Goal: Find specific page/section: Find specific page/section

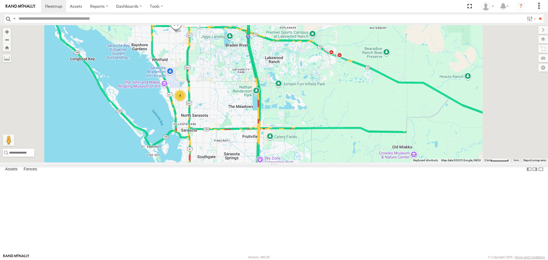
drag, startPoint x: 244, startPoint y: 58, endPoint x: 248, endPoint y: 110, distance: 51.5
click at [248, 110] on div "[PERSON_NAME] 4" at bounding box center [274, 93] width 548 height 137
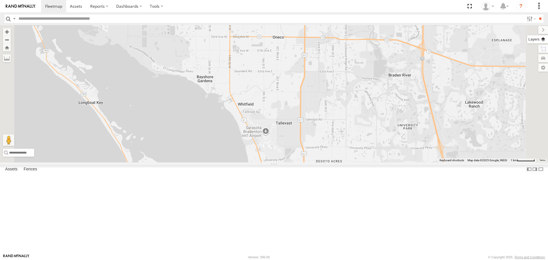
click at [545, 39] on label at bounding box center [537, 39] width 21 height 8
click at [0, 0] on span "Basemaps" at bounding box center [0, 0] width 0 height 0
click at [0, 0] on span "Roadmap" at bounding box center [0, 0] width 0 height 0
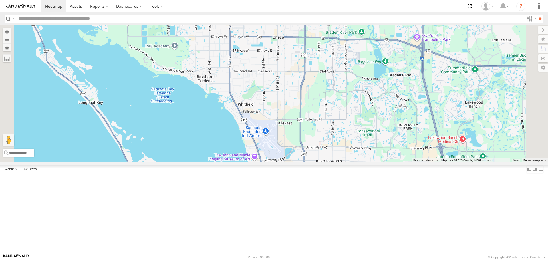
click at [0, 0] on span "Overlays" at bounding box center [0, 0] width 0 height 0
click at [0, 0] on span "Traffic" at bounding box center [0, 0] width 0 height 0
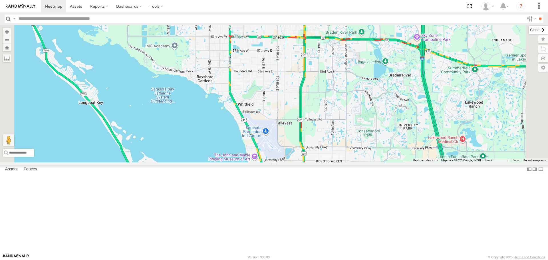
click at [529, 31] on label at bounding box center [538, 30] width 19 height 8
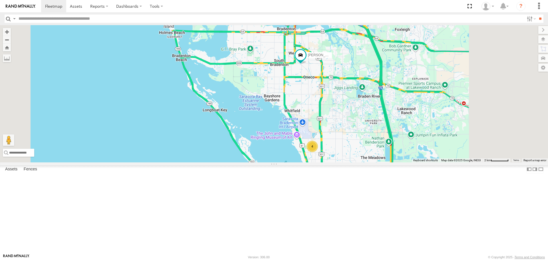
drag, startPoint x: 421, startPoint y: 89, endPoint x: 410, endPoint y: 140, distance: 52.3
click at [410, 140] on div "[PERSON_NAME] 4" at bounding box center [274, 93] width 548 height 137
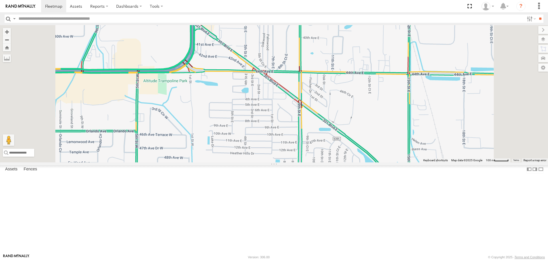
drag, startPoint x: 328, startPoint y: 172, endPoint x: 333, endPoint y: 178, distance: 8.3
click at [334, 162] on div at bounding box center [274, 93] width 548 height 137
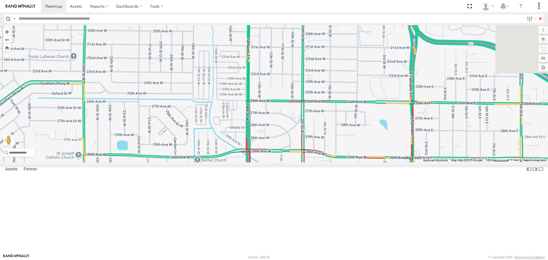
drag, startPoint x: 329, startPoint y: 172, endPoint x: 312, endPoint y: 201, distance: 33.5
click at [313, 162] on div at bounding box center [274, 93] width 548 height 137
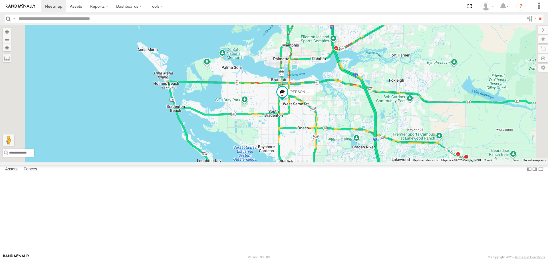
drag, startPoint x: 400, startPoint y: 206, endPoint x: 370, endPoint y: 134, distance: 77.3
click at [374, 142] on div "[PERSON_NAME]" at bounding box center [274, 93] width 548 height 137
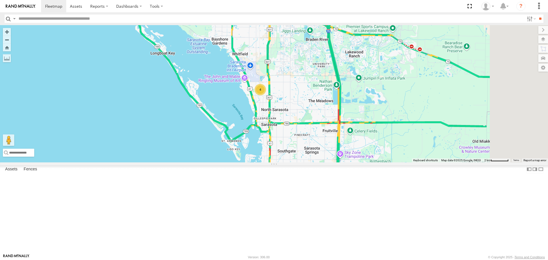
drag, startPoint x: 401, startPoint y: 209, endPoint x: 338, endPoint y: 103, distance: 123.4
click at [338, 104] on div "[PERSON_NAME] 4" at bounding box center [274, 93] width 548 height 137
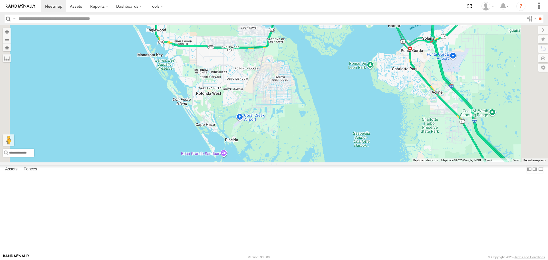
drag, startPoint x: 333, startPoint y: 177, endPoint x: 310, endPoint y: 122, distance: 60.2
click at [310, 122] on div "[PERSON_NAME] 4" at bounding box center [274, 93] width 548 height 137
click at [309, 122] on div "[PERSON_NAME] 4" at bounding box center [274, 93] width 548 height 137
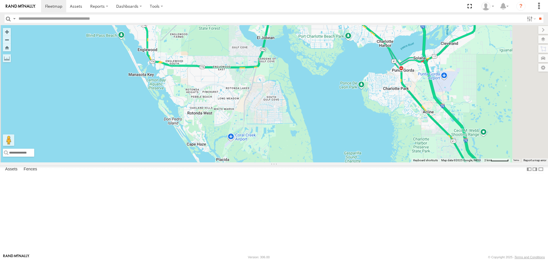
drag, startPoint x: 391, startPoint y: 146, endPoint x: 369, endPoint y: 223, distance: 80.5
click at [371, 162] on div at bounding box center [274, 93] width 548 height 137
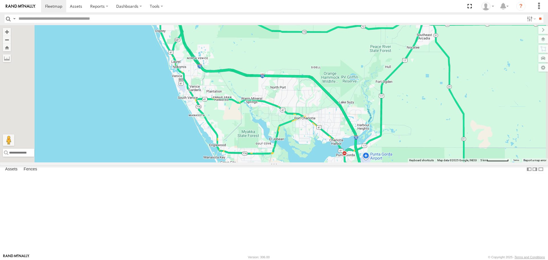
click at [305, 162] on div at bounding box center [274, 93] width 548 height 137
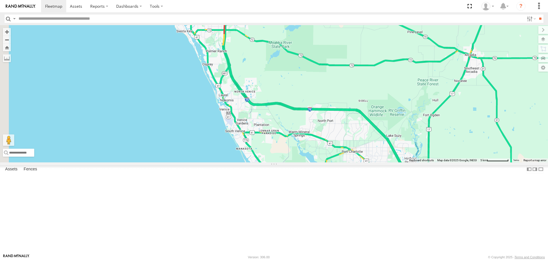
drag, startPoint x: 317, startPoint y: 169, endPoint x: 362, endPoint y: 204, distance: 56.8
click at [362, 162] on div at bounding box center [274, 93] width 548 height 137
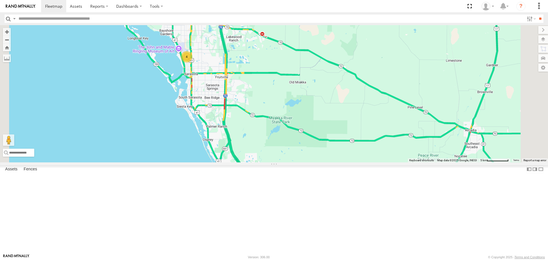
drag, startPoint x: 306, startPoint y: 93, endPoint x: 304, endPoint y: 172, distance: 79.1
click at [306, 162] on div "4" at bounding box center [274, 93] width 548 height 137
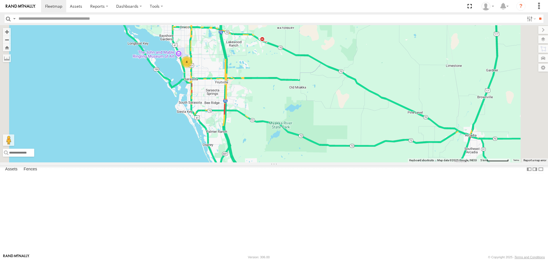
click at [192, 68] on div "4" at bounding box center [186, 61] width 11 height 11
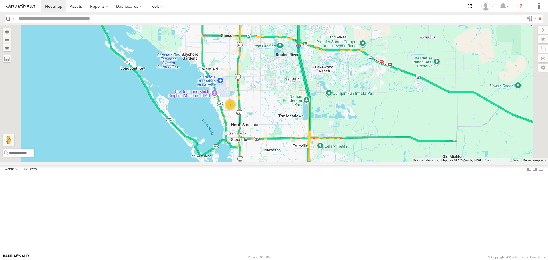
drag, startPoint x: 304, startPoint y: 184, endPoint x: 313, endPoint y: 123, distance: 60.9
click at [313, 124] on div "[PERSON_NAME] 4" at bounding box center [274, 93] width 548 height 137
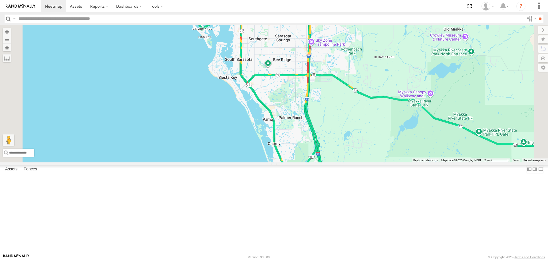
drag, startPoint x: 351, startPoint y: 168, endPoint x: 320, endPoint y: 124, distance: 54.0
click at [321, 126] on div "[PERSON_NAME] 4" at bounding box center [274, 93] width 548 height 137
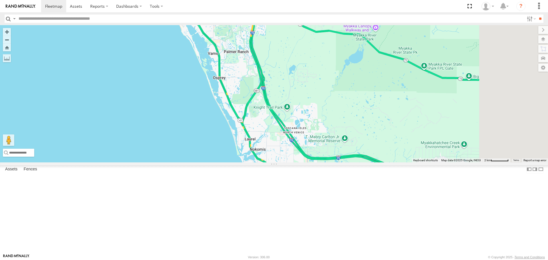
drag, startPoint x: 331, startPoint y: 176, endPoint x: 302, endPoint y: 120, distance: 62.6
click at [307, 129] on div "[PERSON_NAME] 4" at bounding box center [274, 93] width 548 height 137
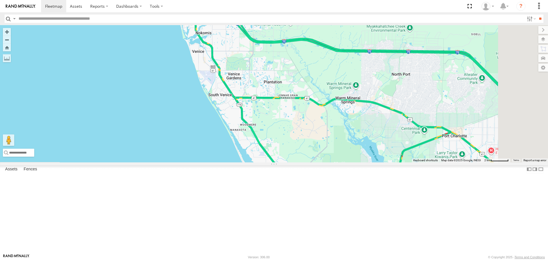
drag, startPoint x: 321, startPoint y: 158, endPoint x: 294, endPoint y: 115, distance: 51.0
click at [301, 122] on div "[PERSON_NAME] 4" at bounding box center [274, 93] width 548 height 137
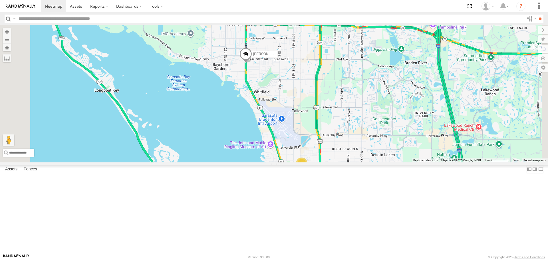
click at [0, 0] on link at bounding box center [0, 0] width 0 height 0
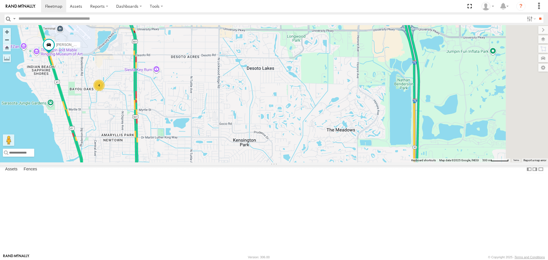
drag, startPoint x: 373, startPoint y: 169, endPoint x: 172, endPoint y: 145, distance: 202.4
click at [172, 145] on div "[PERSON_NAME] 4" at bounding box center [274, 93] width 548 height 137
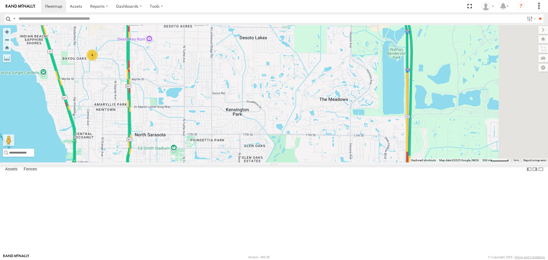
drag, startPoint x: 409, startPoint y: 126, endPoint x: 387, endPoint y: 49, distance: 80.2
click at [387, 49] on div "[PERSON_NAME] 4" at bounding box center [274, 93] width 548 height 137
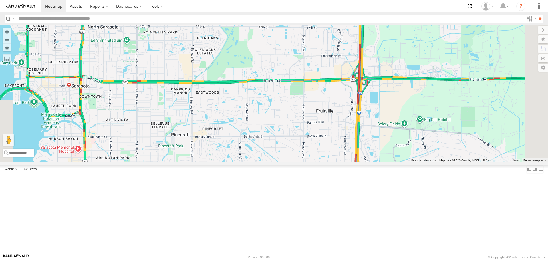
drag, startPoint x: 382, startPoint y: 83, endPoint x: 350, endPoint y: 26, distance: 65.4
click at [351, 26] on div "[PERSON_NAME] 4" at bounding box center [274, 93] width 548 height 137
